Goal: Transaction & Acquisition: Book appointment/travel/reservation

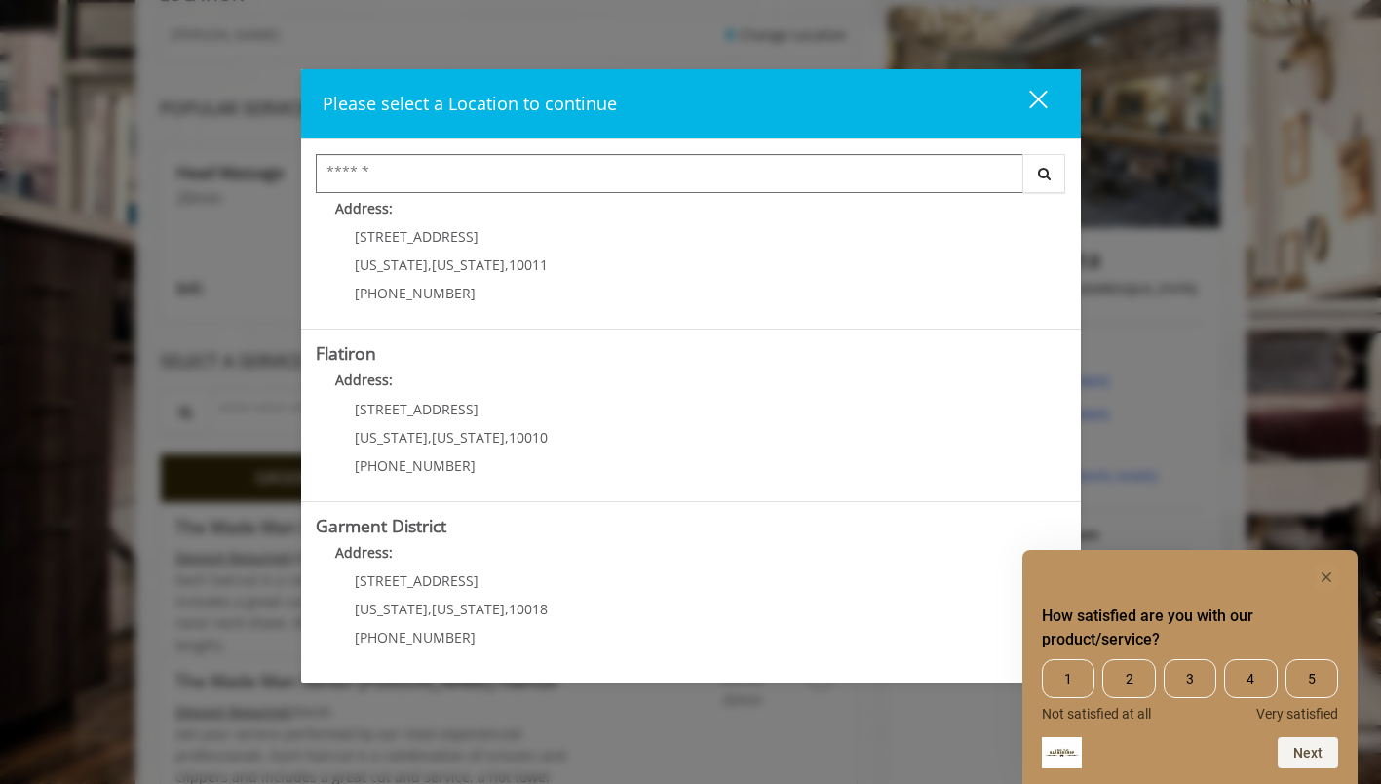
scroll to position [238, 0]
click at [641, 564] on District "Address:" at bounding box center [691, 557] width 751 height 31
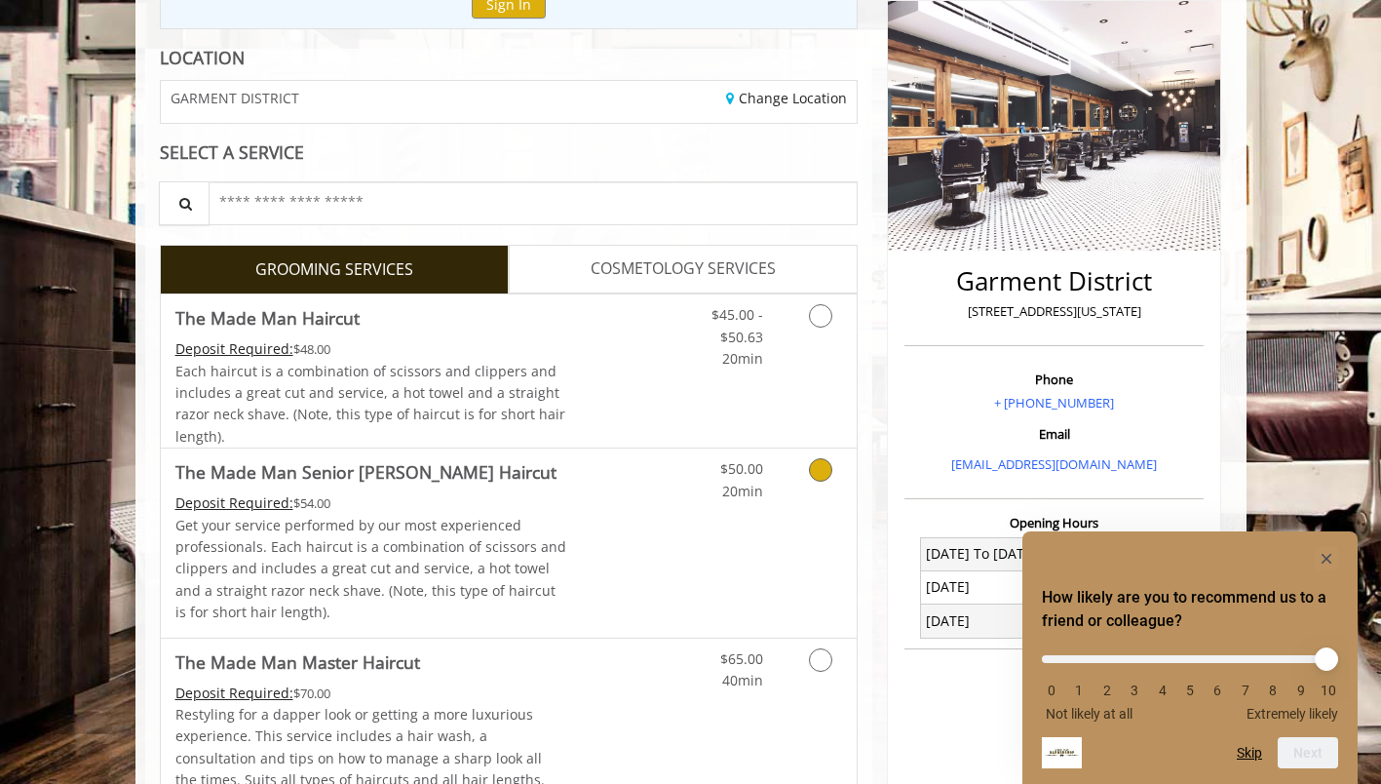
scroll to position [246, 0]
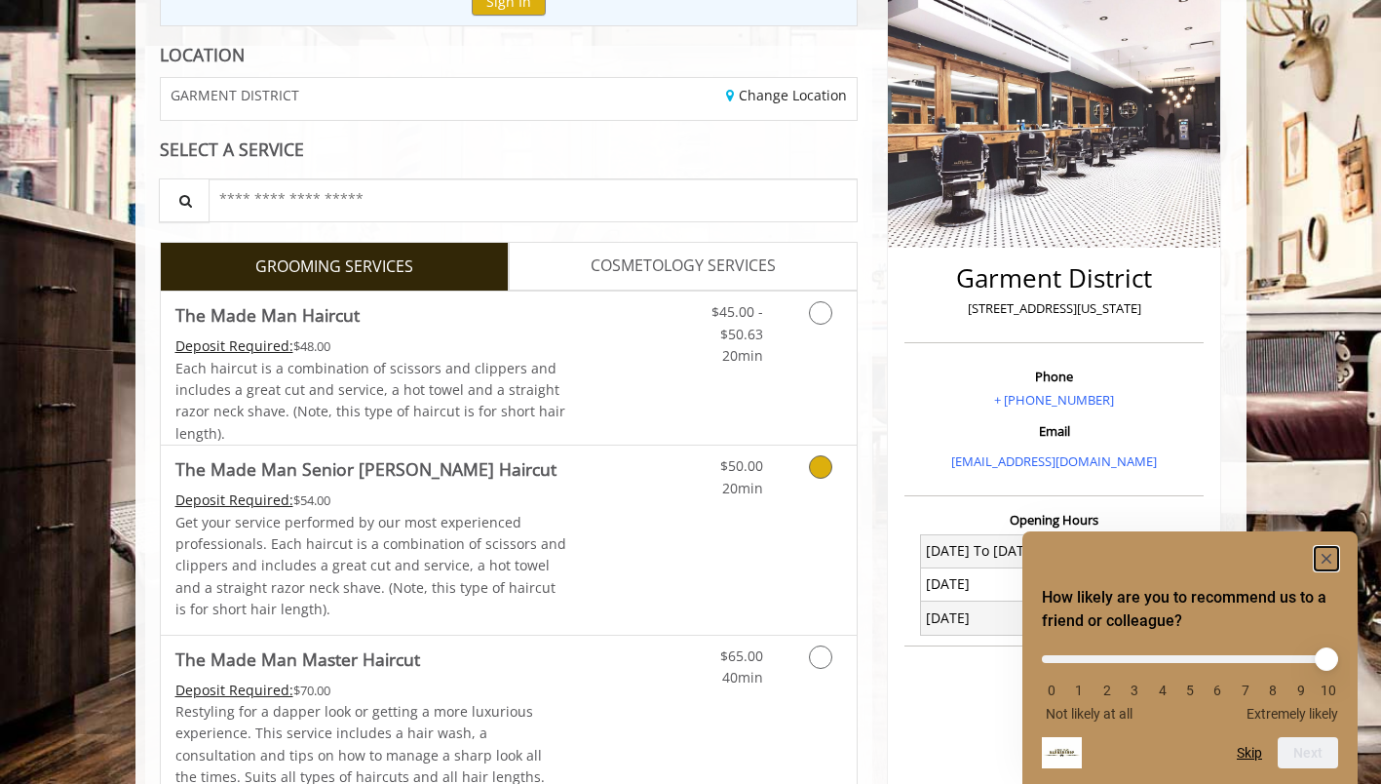
click at [1326, 559] on rect "Hide survey" at bounding box center [1326, 558] width 23 height 23
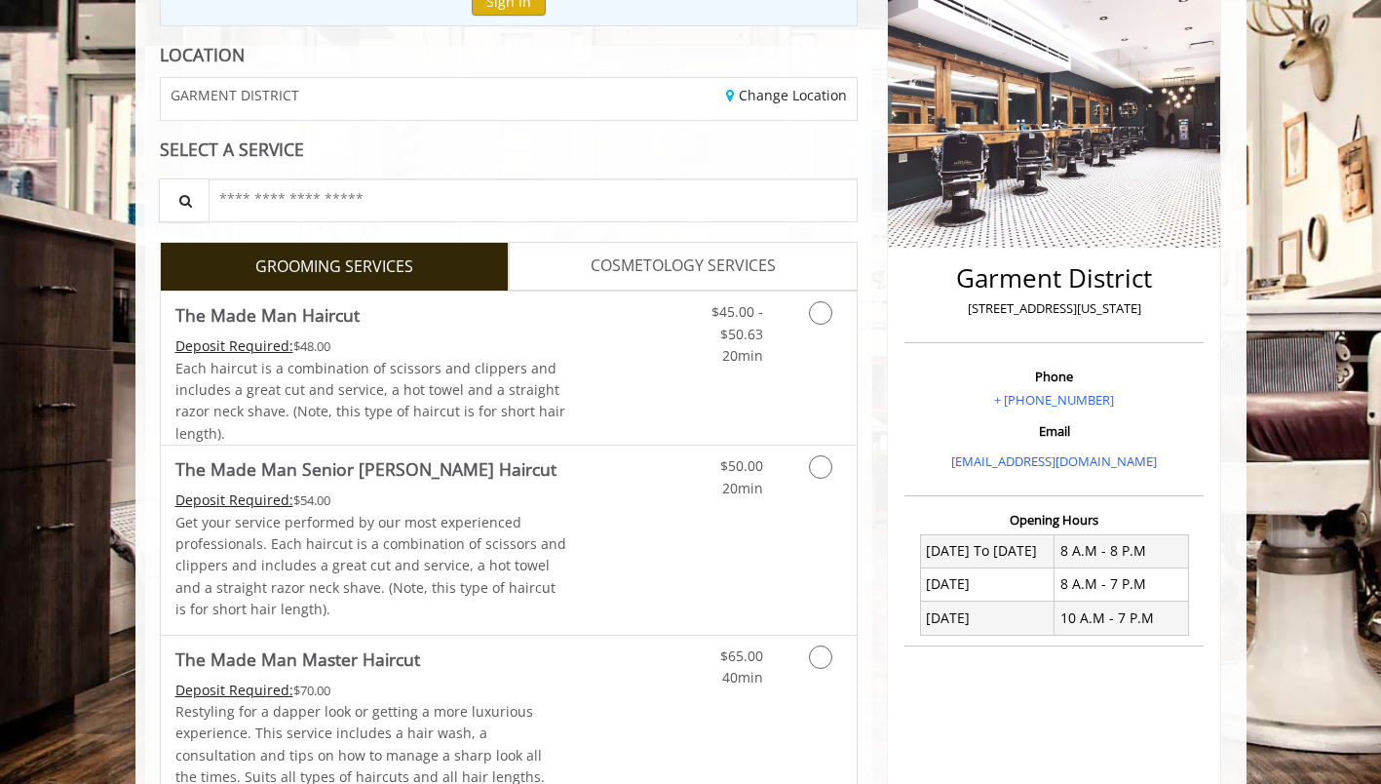
click at [831, 309] on icon "Grooming services" at bounding box center [820, 312] width 23 height 23
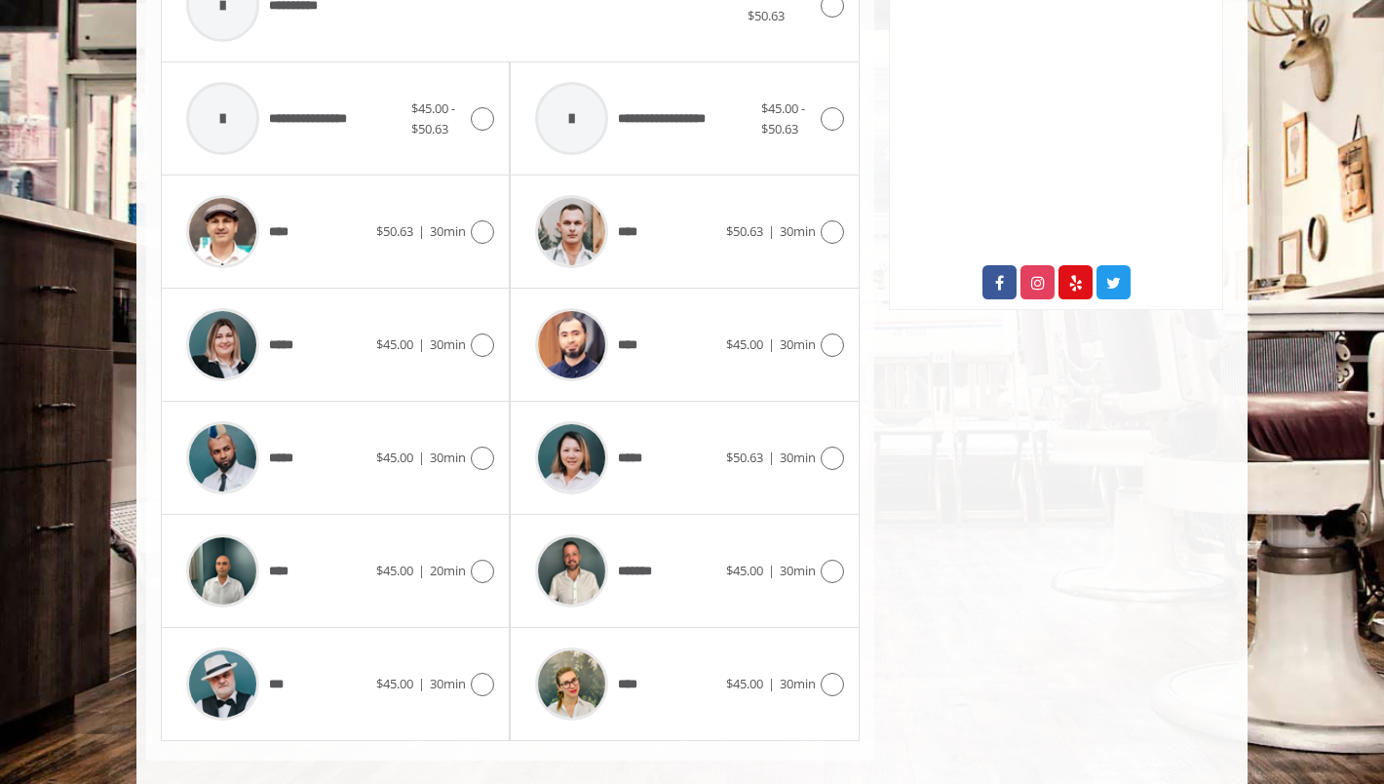
scroll to position [909, 0]
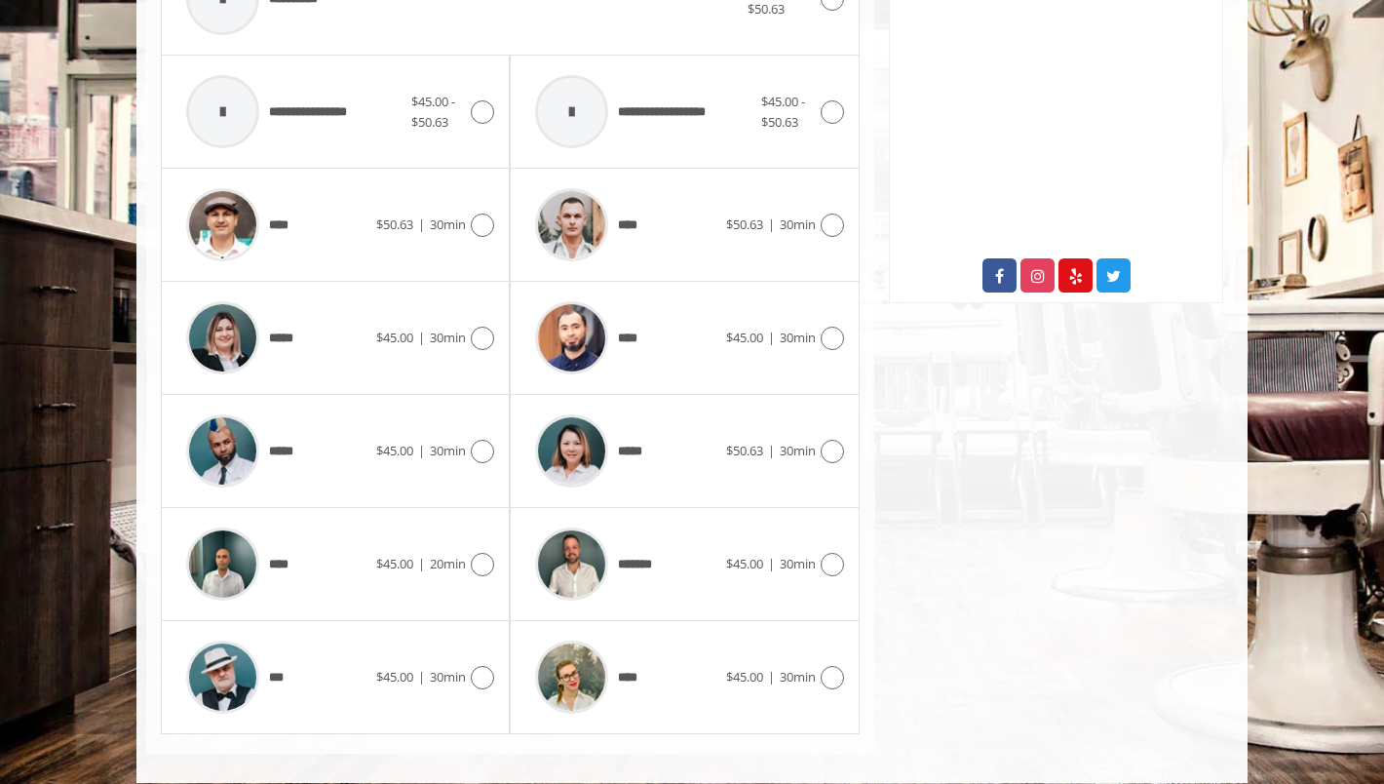
click at [482, 669] on icon at bounding box center [482, 677] width 23 height 23
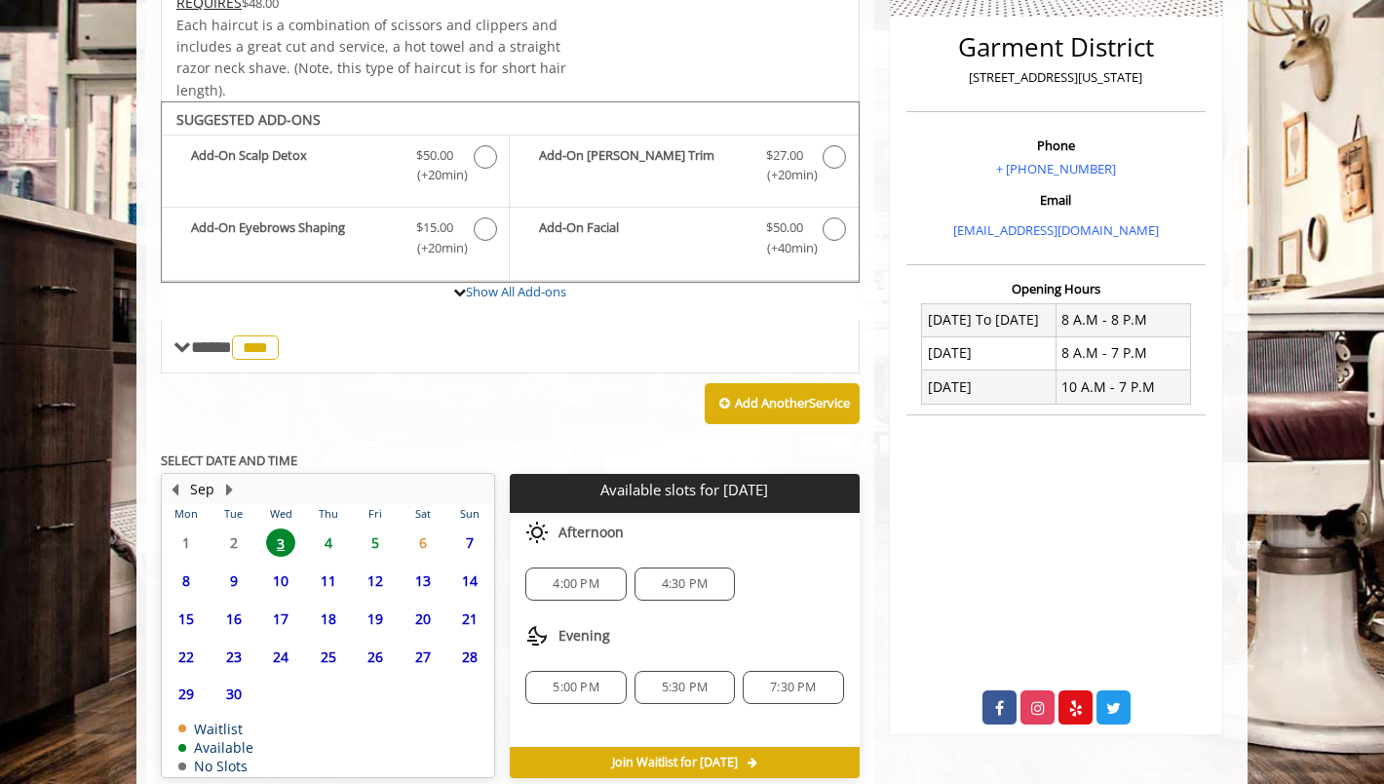
scroll to position [566, 0]
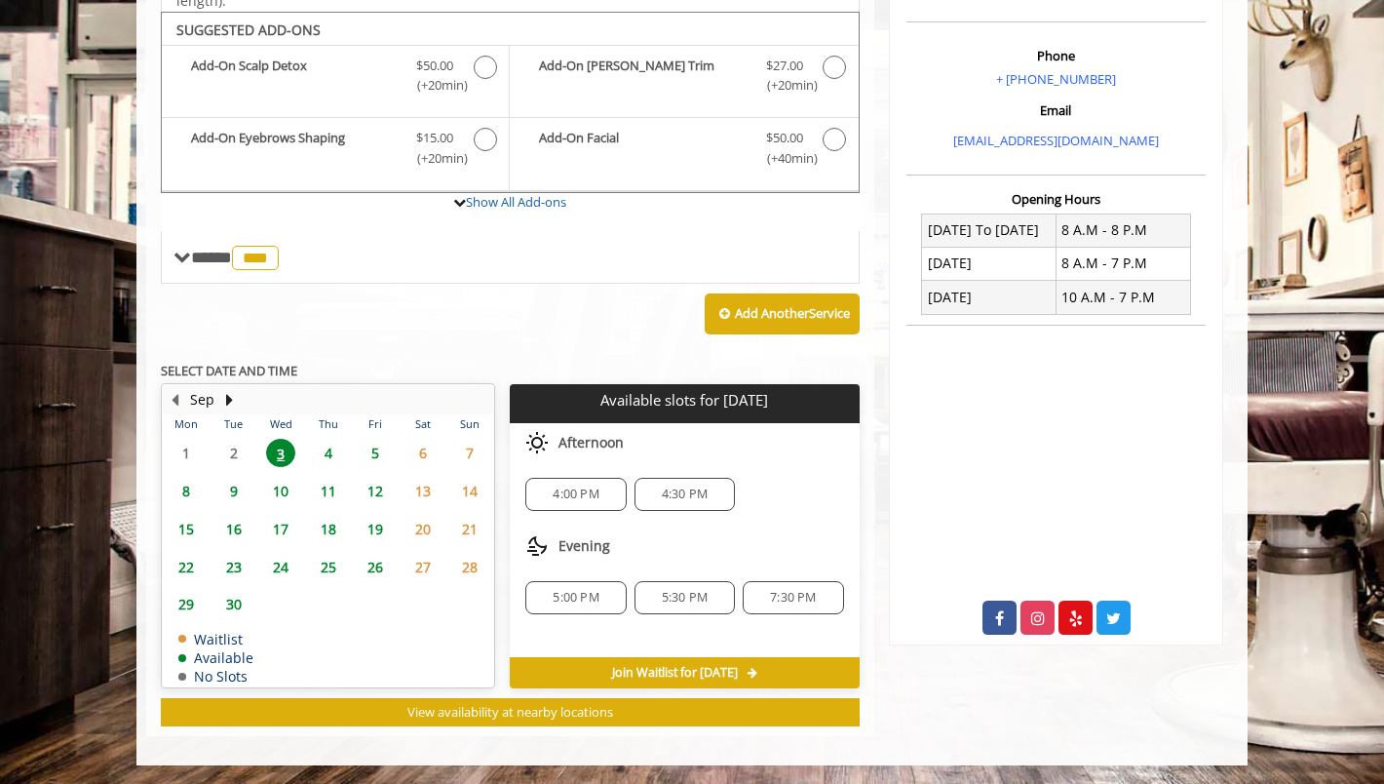
click at [328, 451] on span "4" at bounding box center [328, 453] width 29 height 28
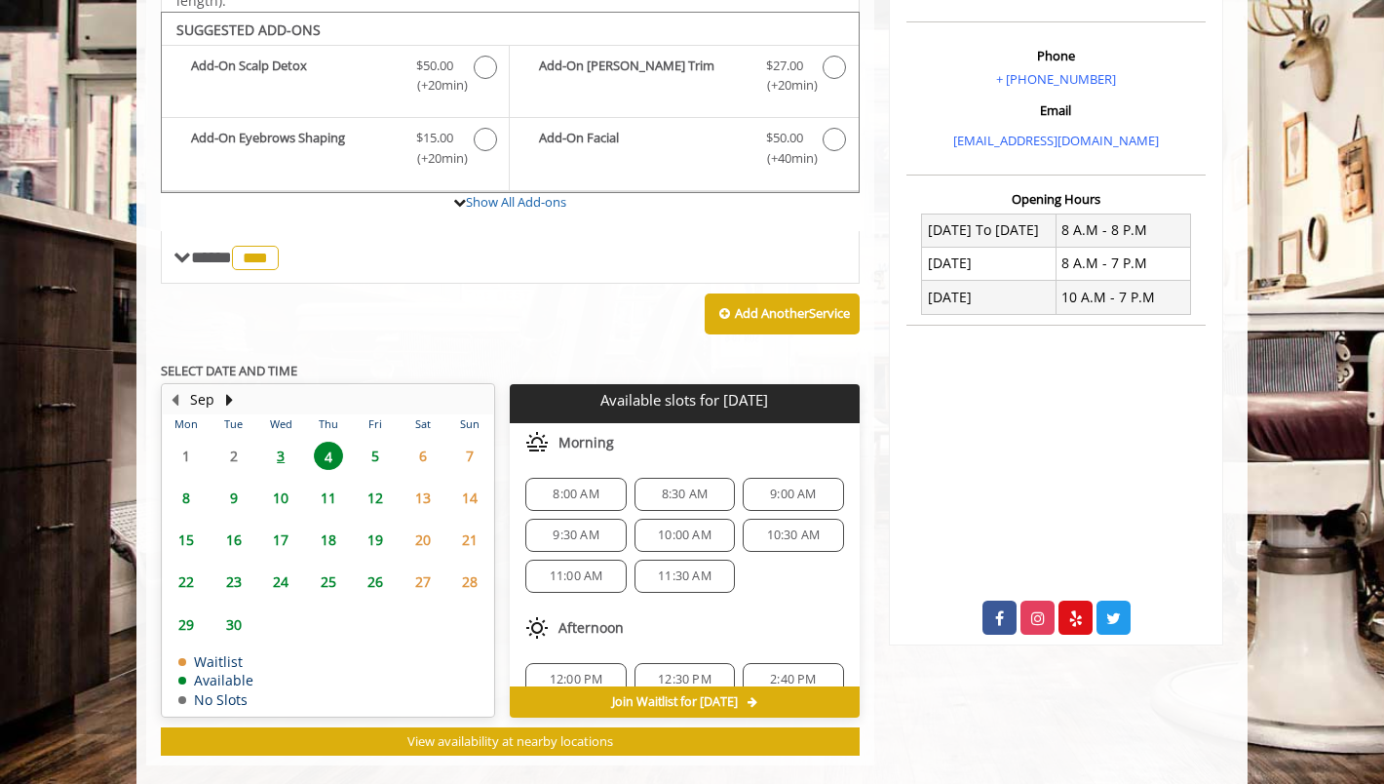
scroll to position [596, 0]
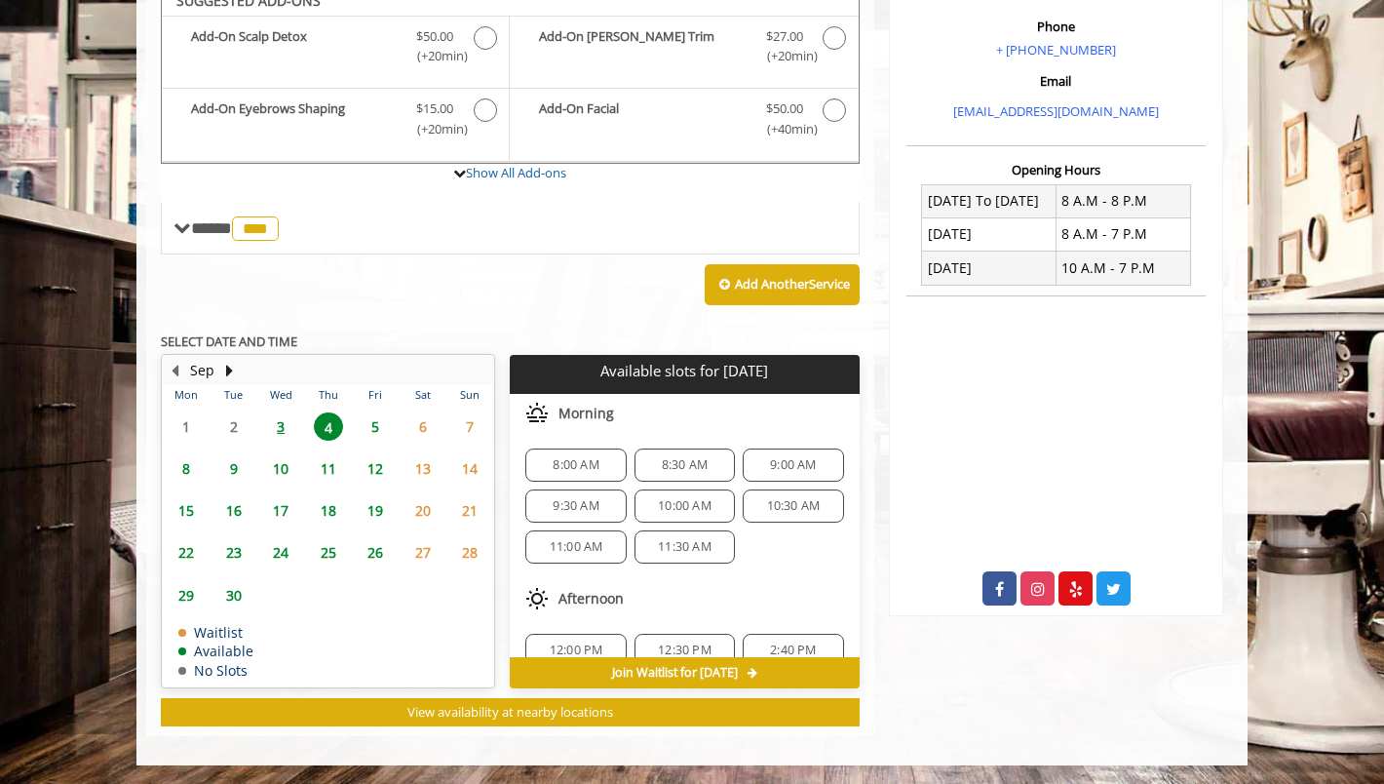
click at [280, 424] on span "3" at bounding box center [280, 426] width 29 height 28
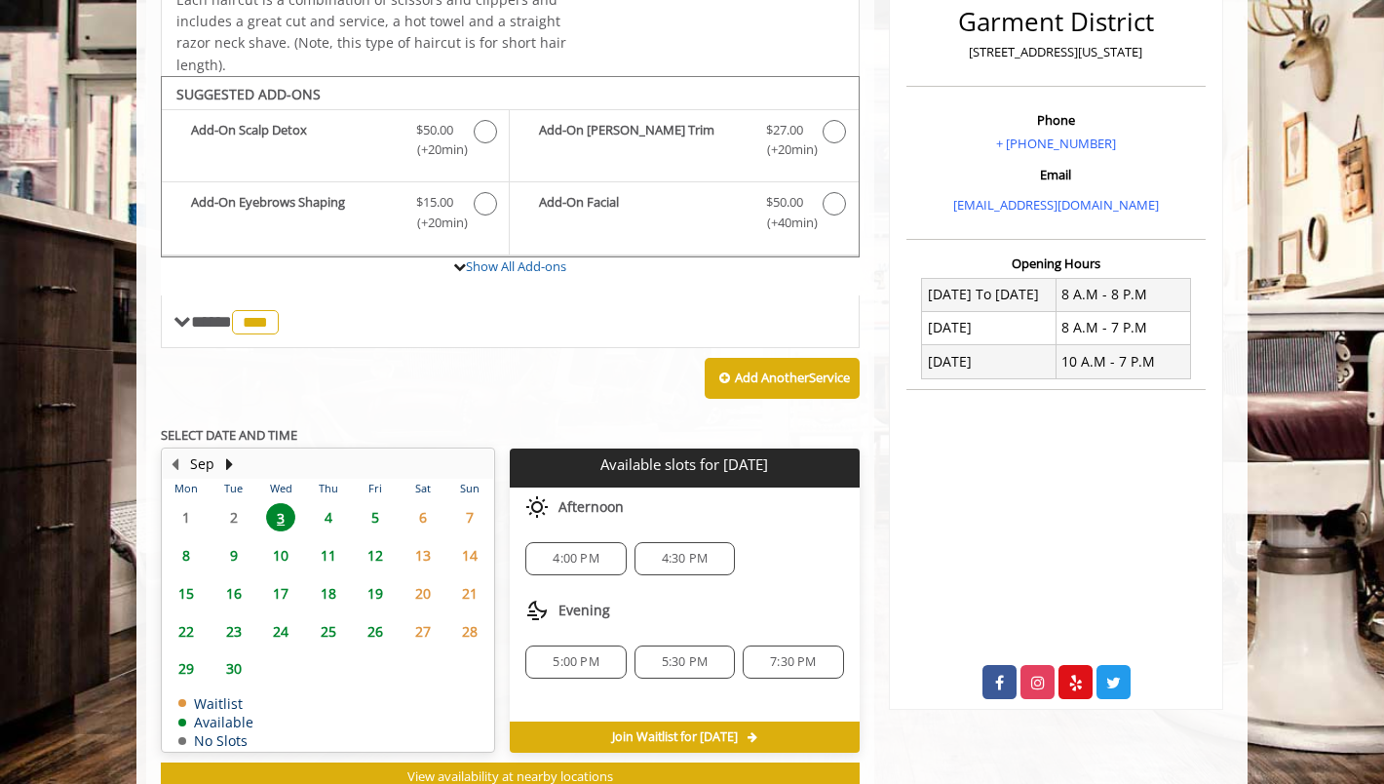
scroll to position [566, 0]
